Goal: Task Accomplishment & Management: Use online tool/utility

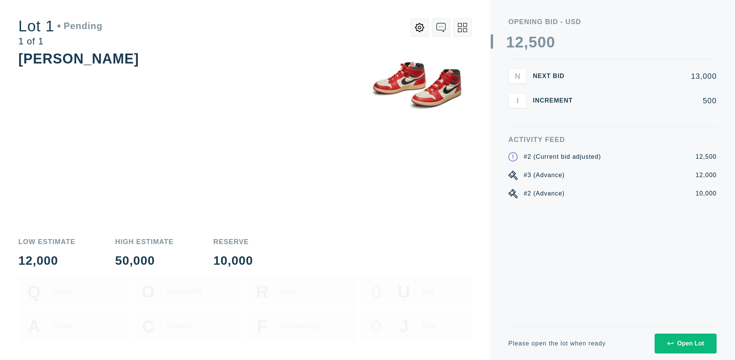
click at [686, 344] on div "Open Lot" at bounding box center [686, 344] width 37 height 7
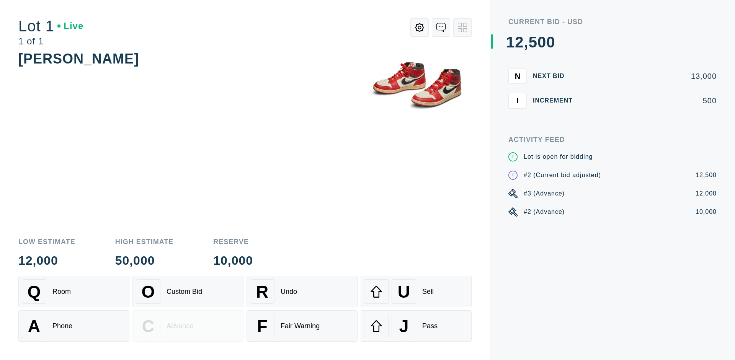
click at [74, 326] on div "A Phone" at bounding box center [74, 326] width 104 height 25
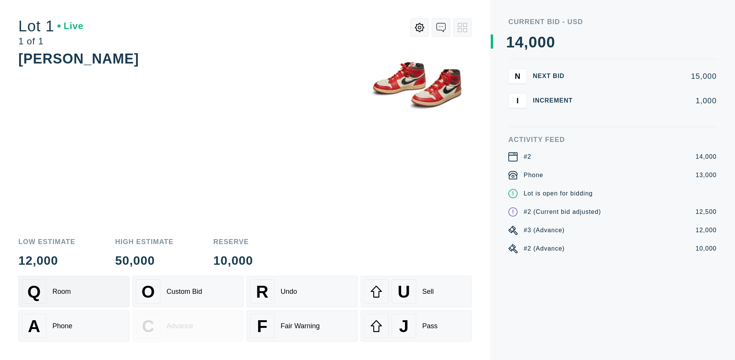
click at [74, 292] on div "Q Room" at bounding box center [74, 292] width 104 height 25
click at [416, 292] on div "U Sell" at bounding box center [416, 292] width 104 height 25
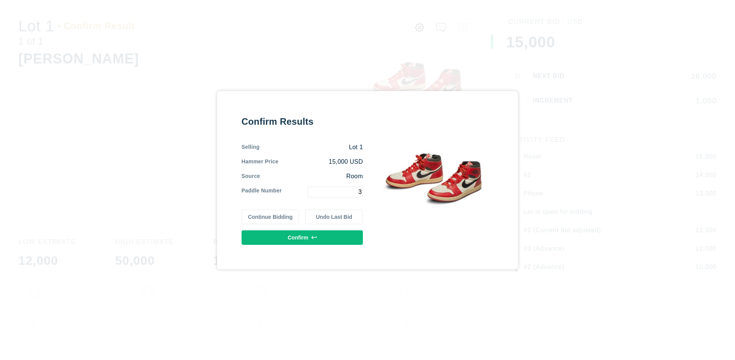
type input "3"
click at [303, 237] on button "Confirm" at bounding box center [302, 238] width 121 height 15
